Goal: Navigation & Orientation: Find specific page/section

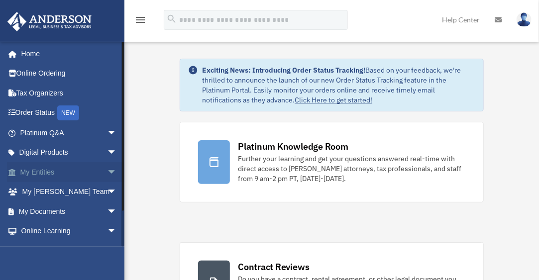
click at [107, 171] on span "arrow_drop_down" at bounding box center [117, 172] width 20 height 20
click at [60, 173] on link "My Entities arrow_drop_up" at bounding box center [69, 172] width 125 height 20
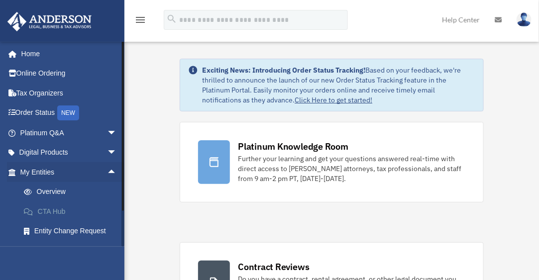
click at [61, 211] on link "CTA Hub" at bounding box center [73, 212] width 118 height 20
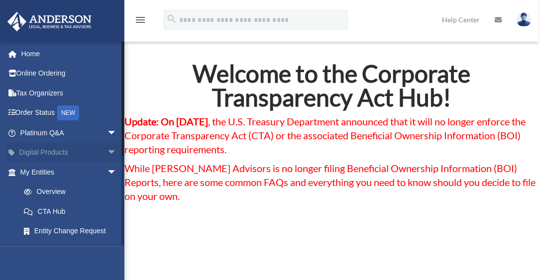
click at [107, 154] on span "arrow_drop_down" at bounding box center [117, 153] width 20 height 20
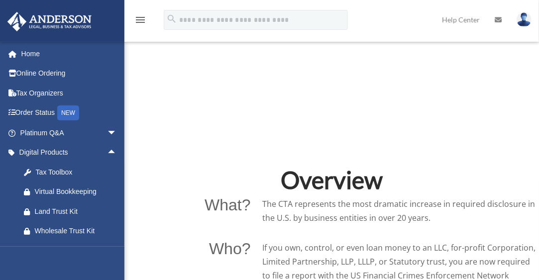
scroll to position [516, 0]
